Goal: Task Accomplishment & Management: Manage account settings

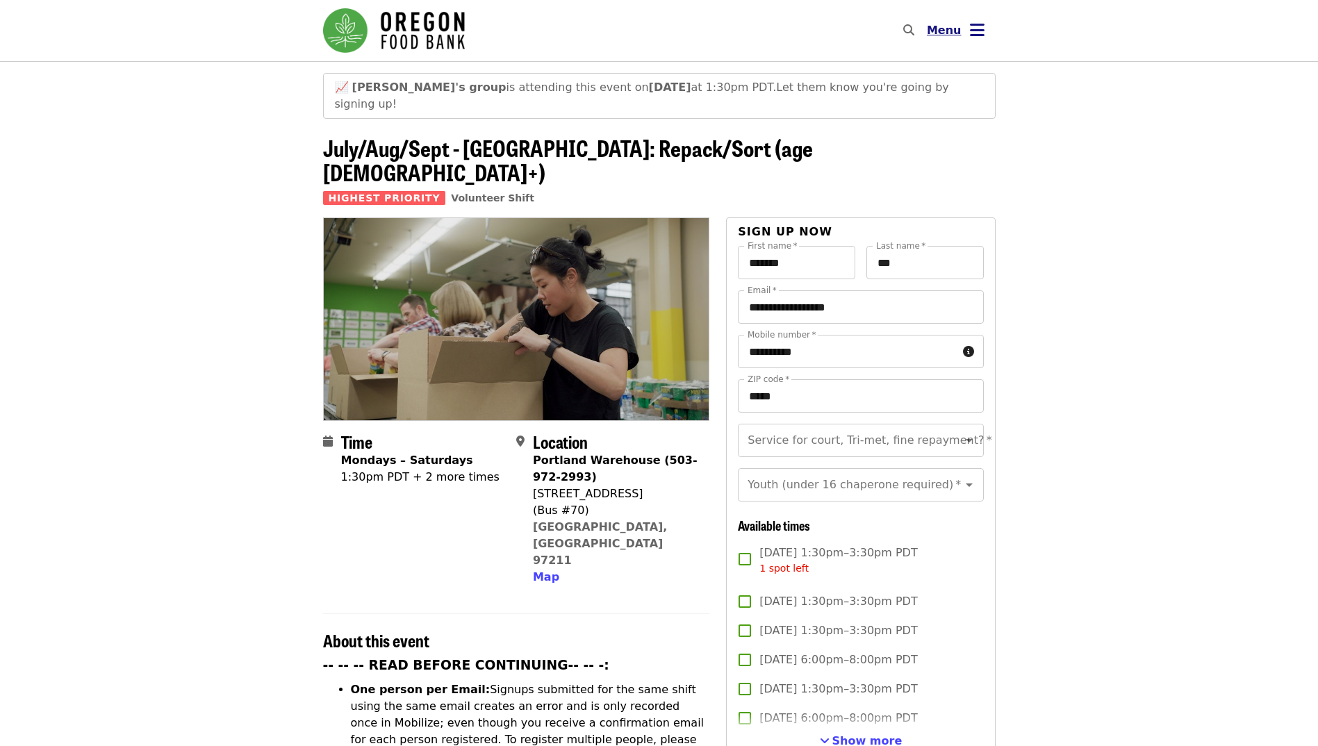
click at [952, 28] on span "Menu" at bounding box center [944, 30] width 35 height 13
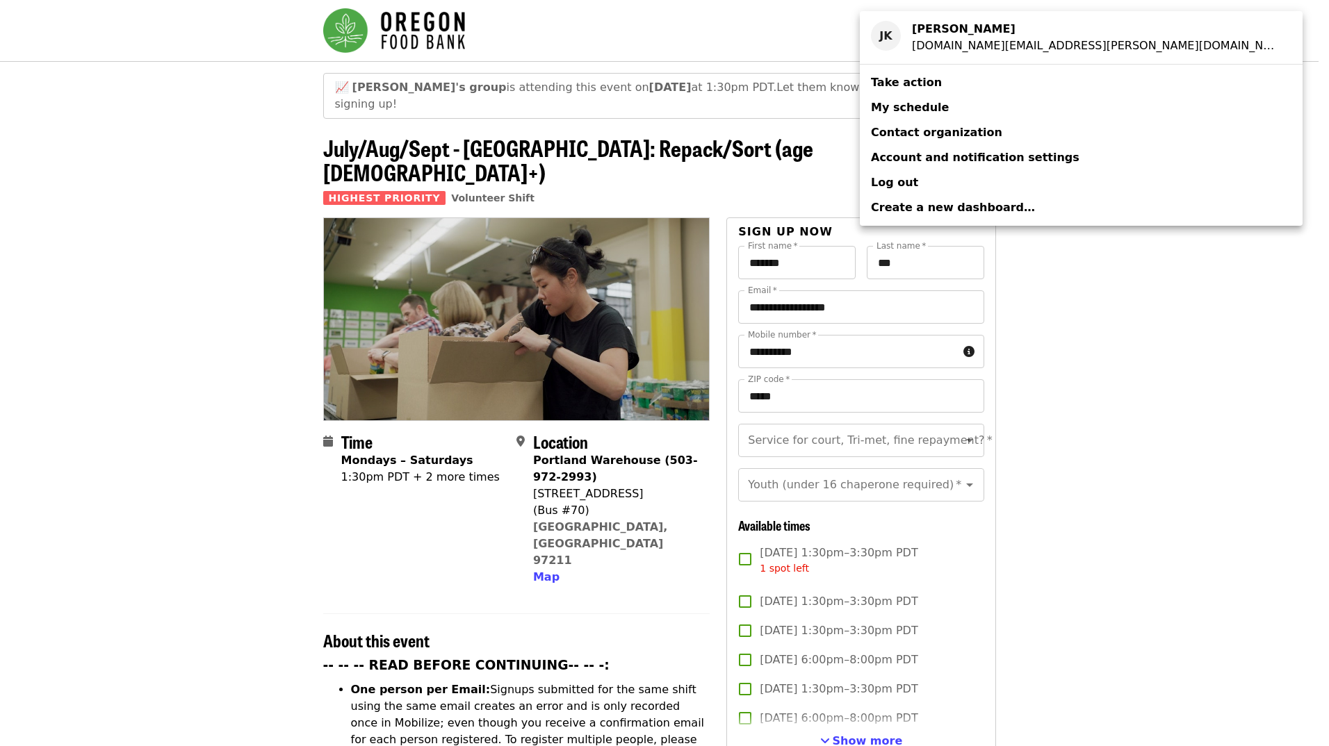
click at [929, 112] on span "My schedule" at bounding box center [910, 107] width 78 height 13
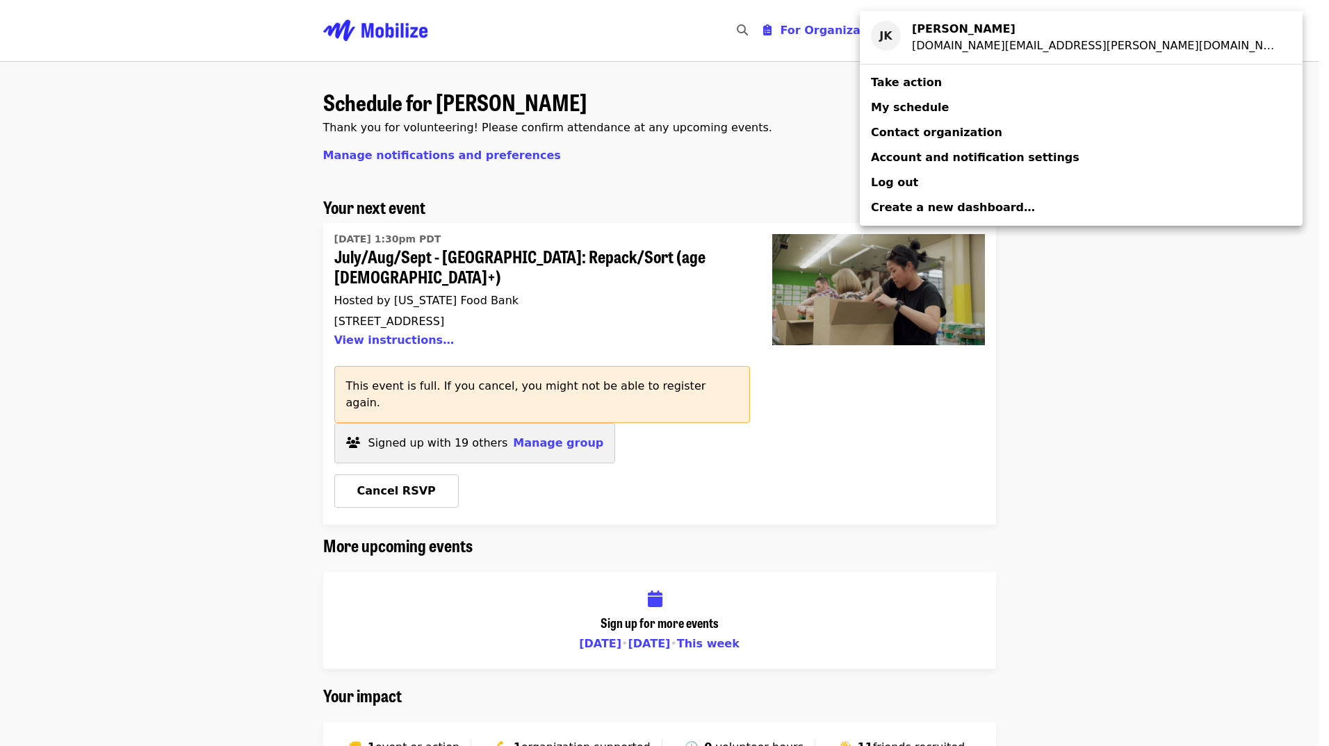
click at [534, 401] on div "Account menu" at bounding box center [664, 373] width 1329 height 746
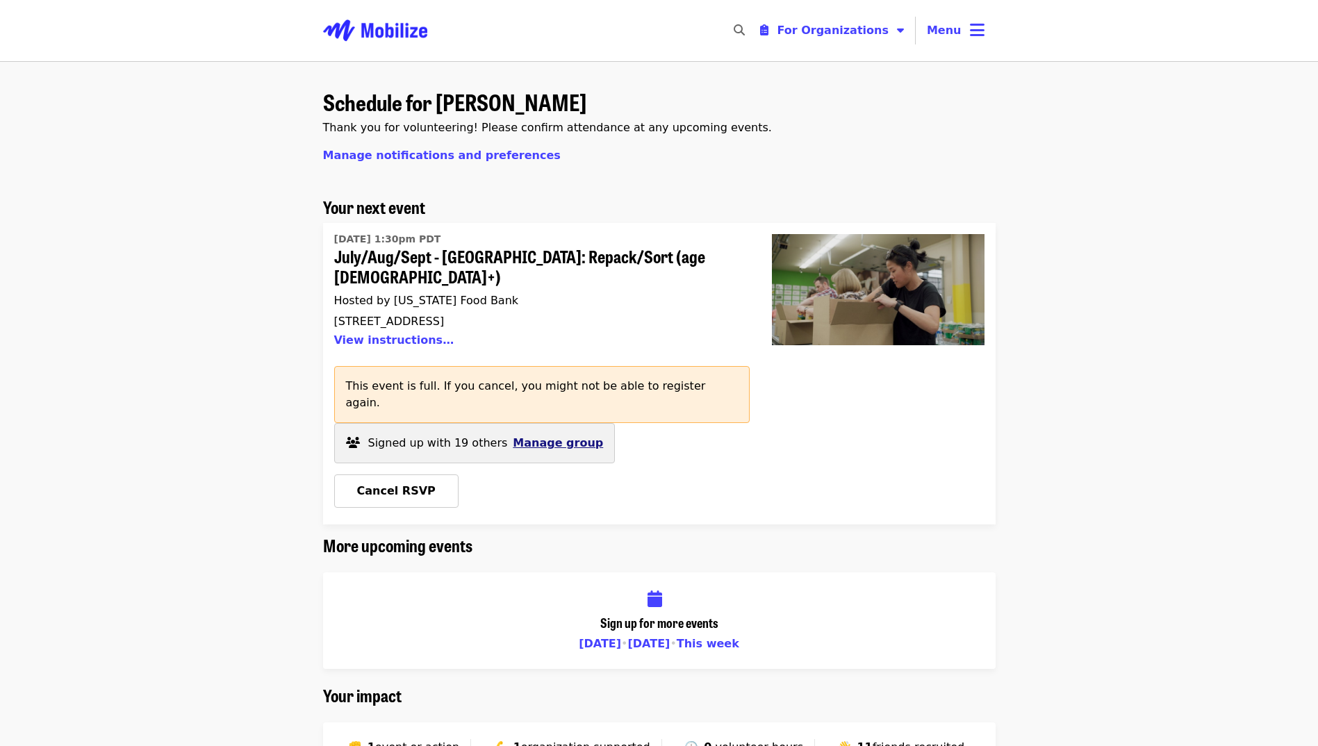
click at [539, 436] on span "Manage group" at bounding box center [558, 442] width 90 height 13
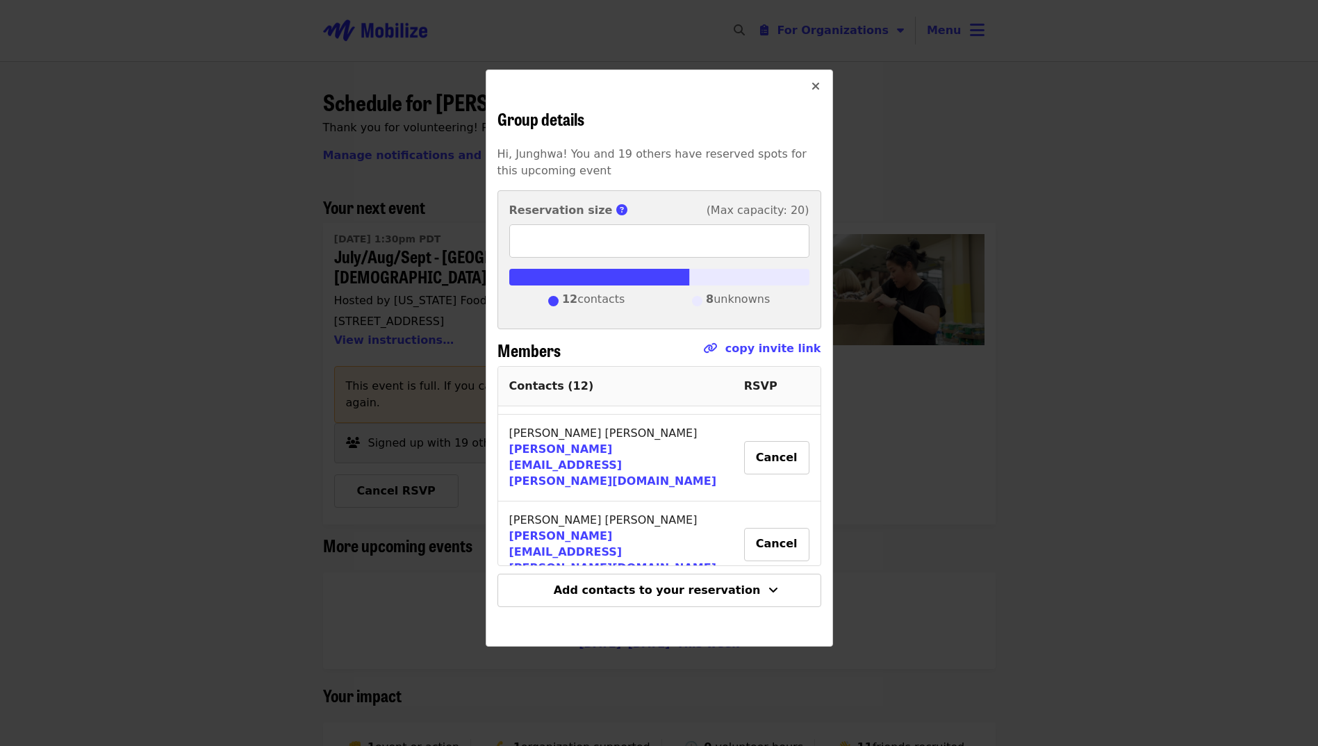
scroll to position [561, 0]
click at [742, 384] on th "RSVP" at bounding box center [777, 387] width 88 height 40
click at [730, 304] on span "8 unknowns" at bounding box center [738, 301] width 64 height 21
click at [738, 276] on div at bounding box center [659, 277] width 300 height 17
click at [814, 84] on icon "times icon" at bounding box center [816, 86] width 8 height 13
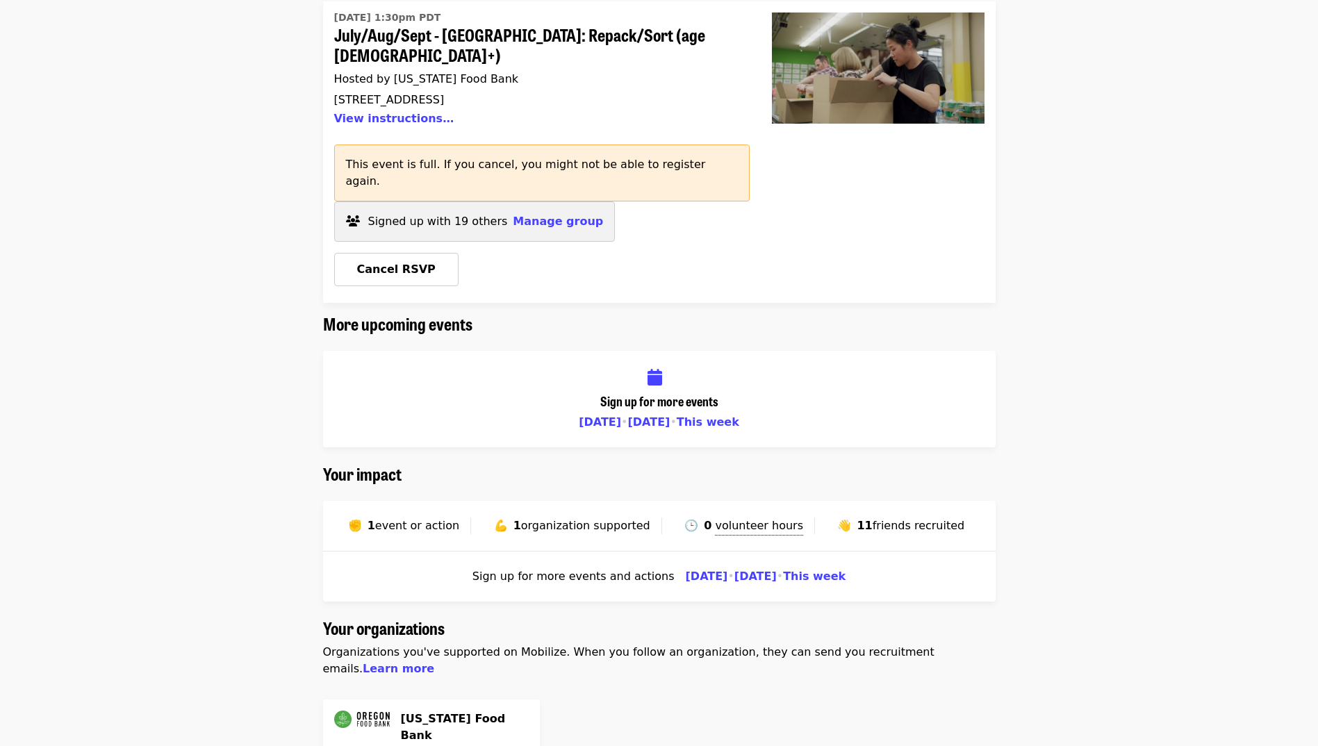
scroll to position [0, 0]
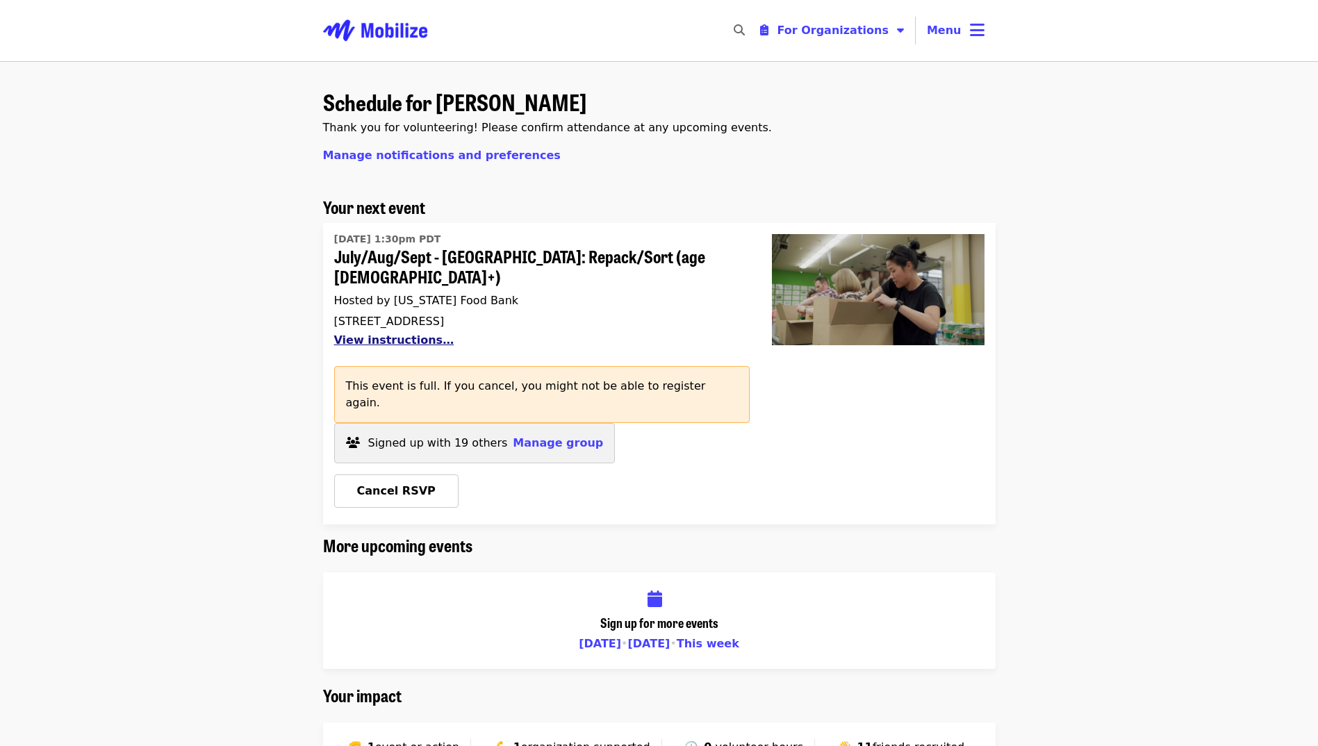
click at [393, 334] on button "View instructions…" at bounding box center [394, 340] width 120 height 13
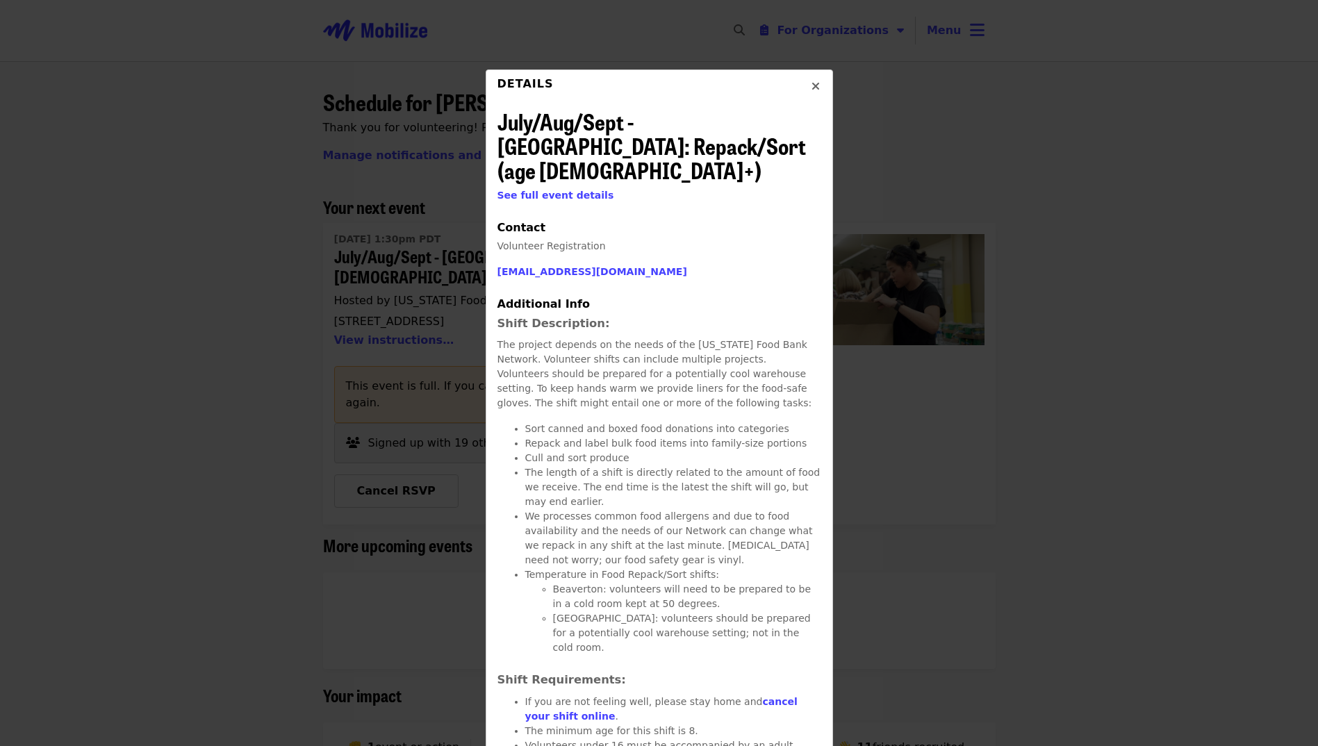
click at [813, 85] on icon "times icon" at bounding box center [816, 86] width 8 height 13
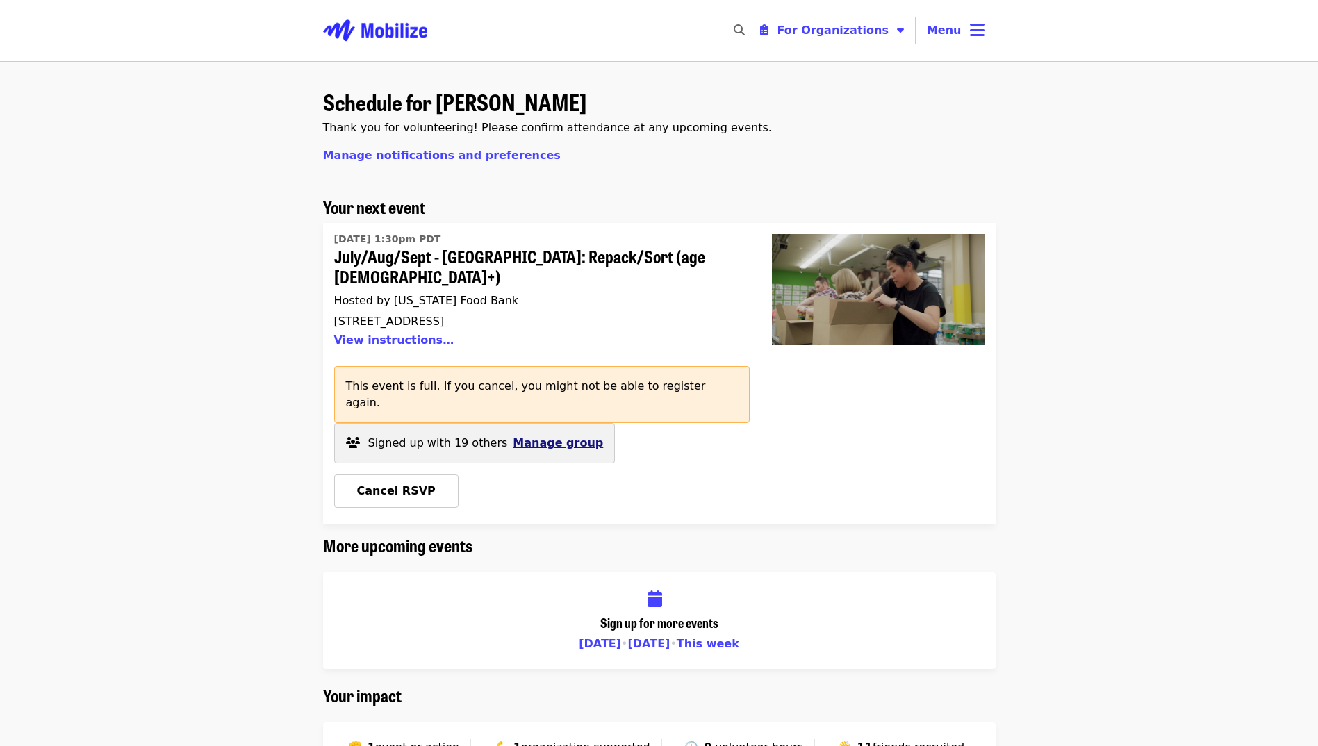
click at [544, 436] on span "Manage group" at bounding box center [558, 442] width 90 height 13
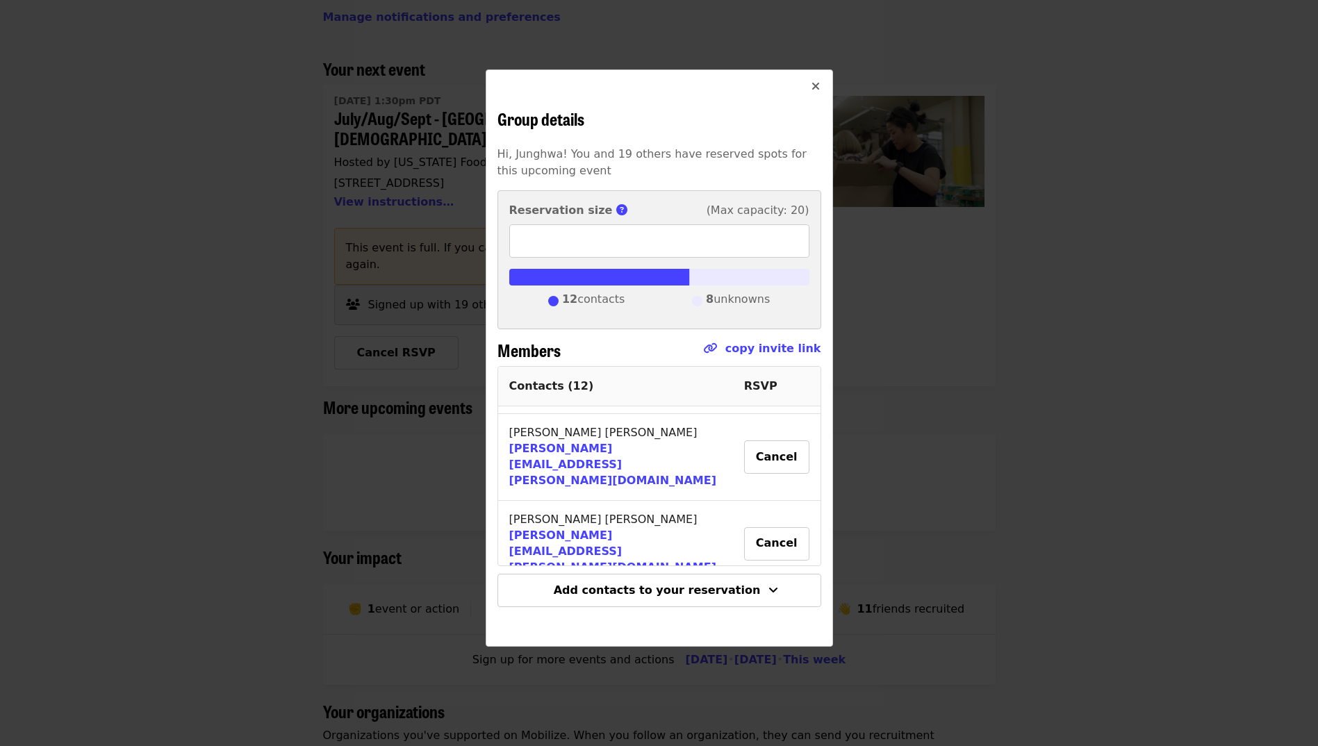
scroll to position [139, 0]
click at [813, 85] on icon "times icon" at bounding box center [816, 86] width 8 height 13
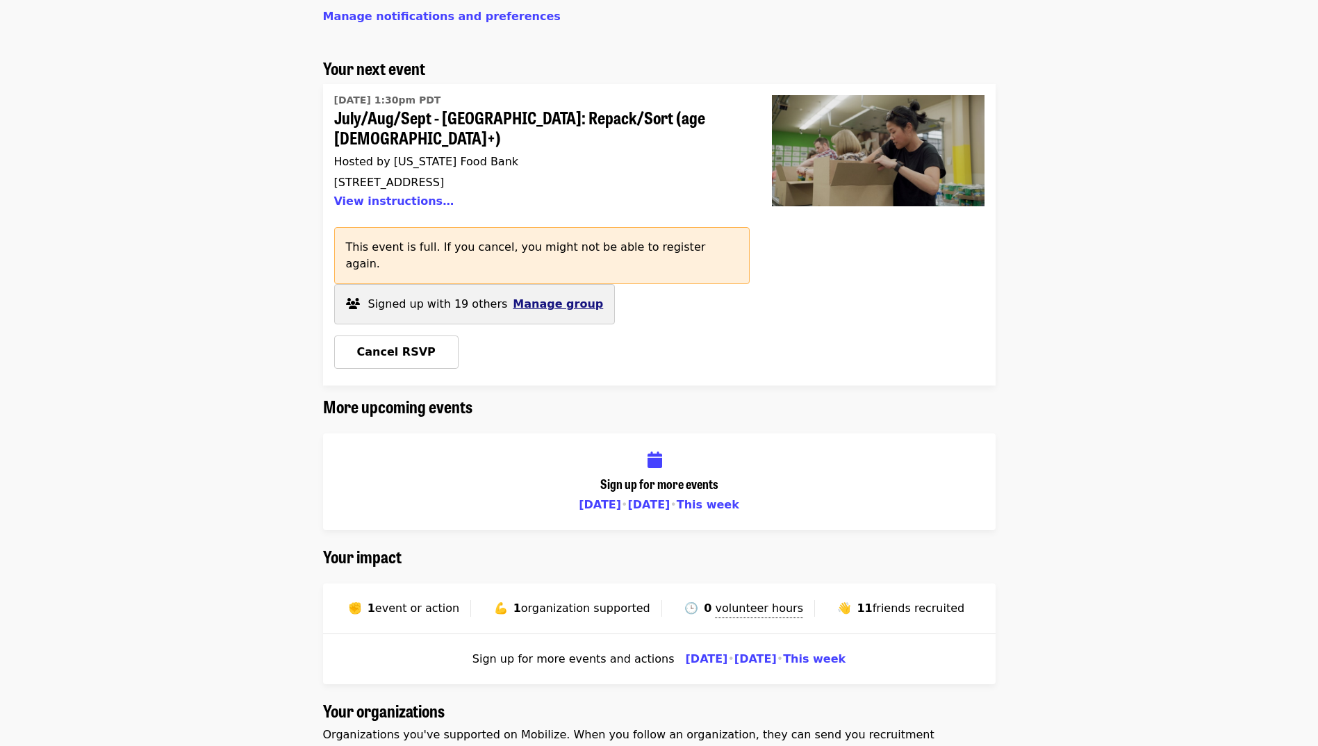
click at [560, 297] on span "Manage group" at bounding box center [558, 303] width 90 height 13
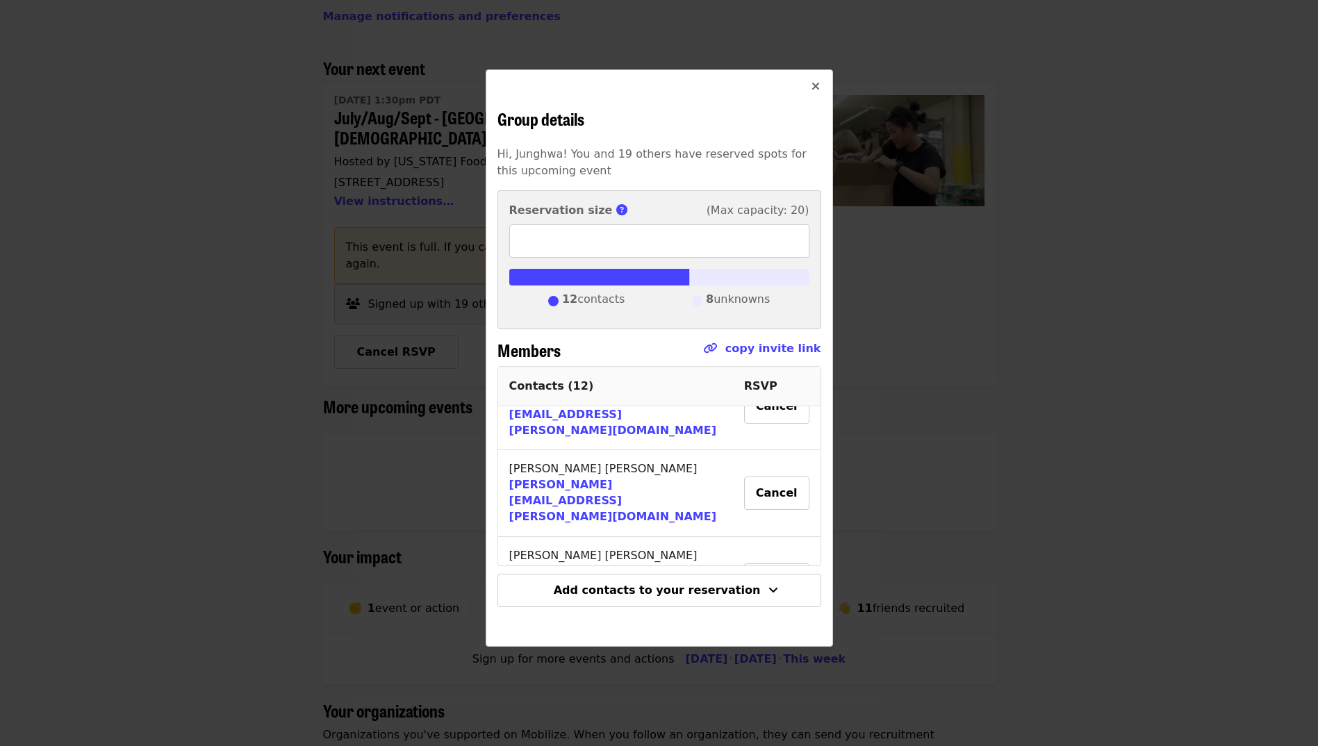
scroll to position [561, 0]
